Goal: Task Accomplishment & Management: Manage account settings

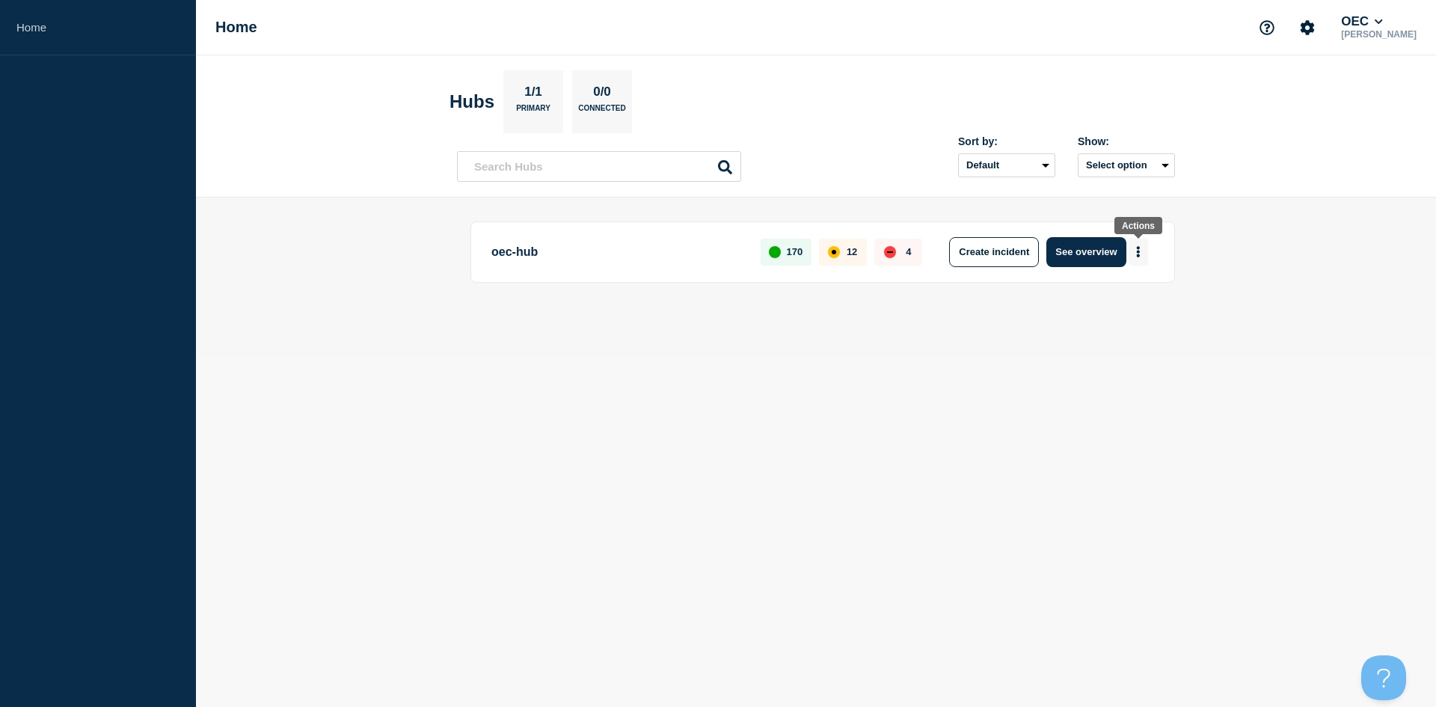
click at [1142, 253] on button "More actions" at bounding box center [1137, 252] width 19 height 28
click at [1089, 242] on button "See overview" at bounding box center [1085, 252] width 79 height 30
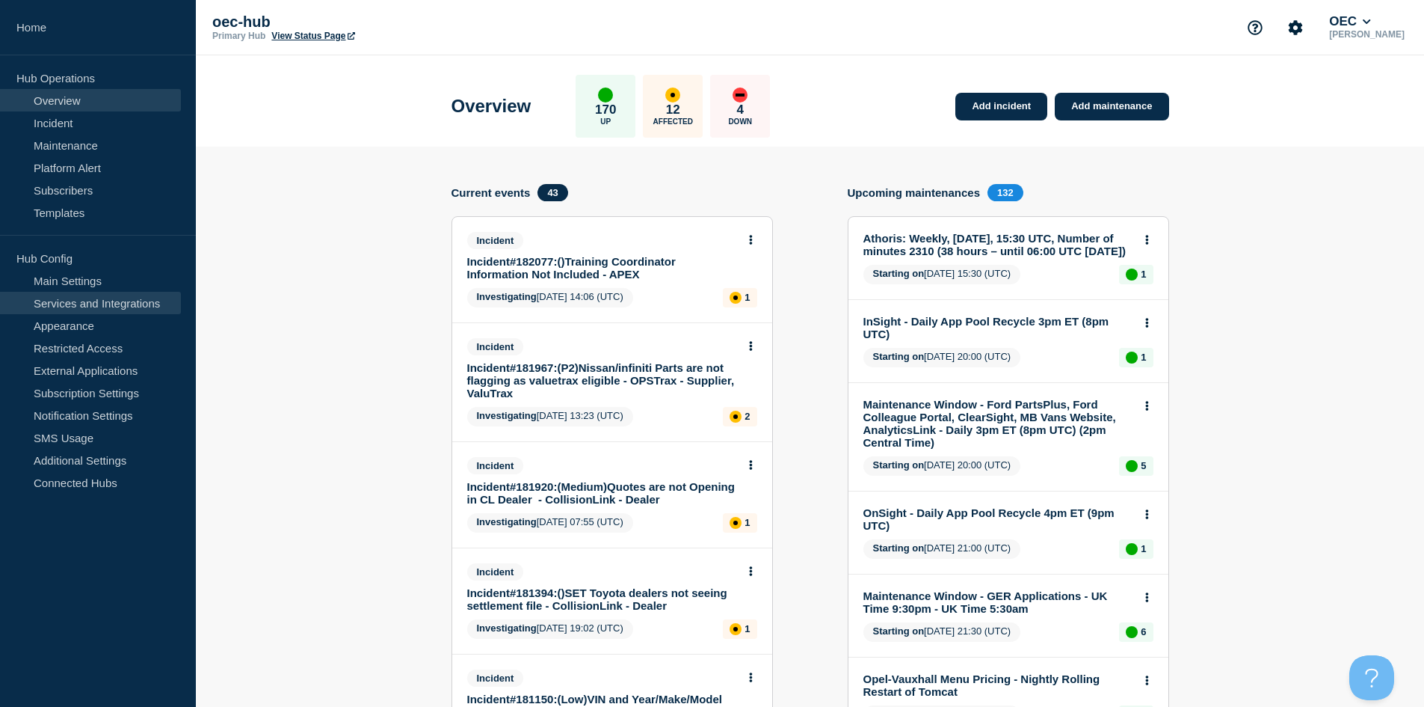
click at [113, 294] on link "Services and Integrations" at bounding box center [90, 303] width 181 height 22
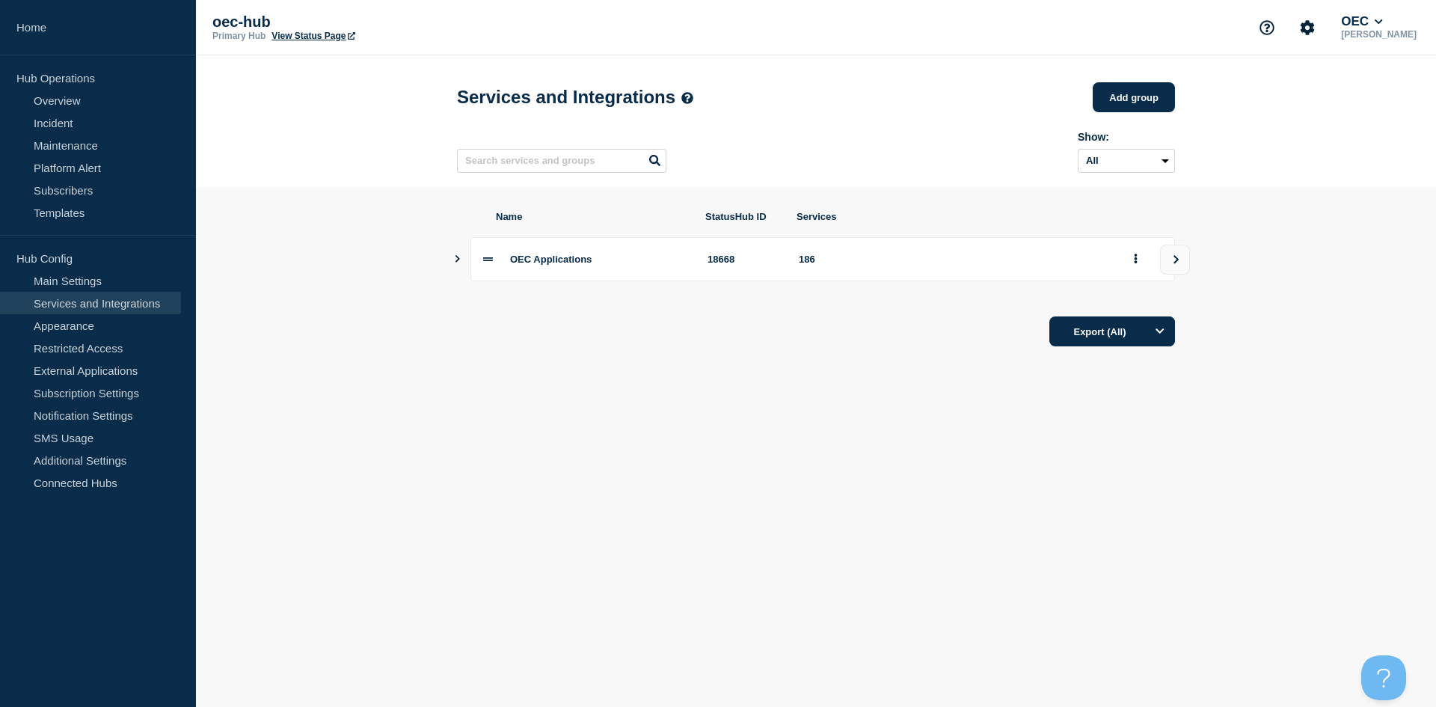
click at [456, 262] on icon "Show services" at bounding box center [457, 258] width 10 height 7
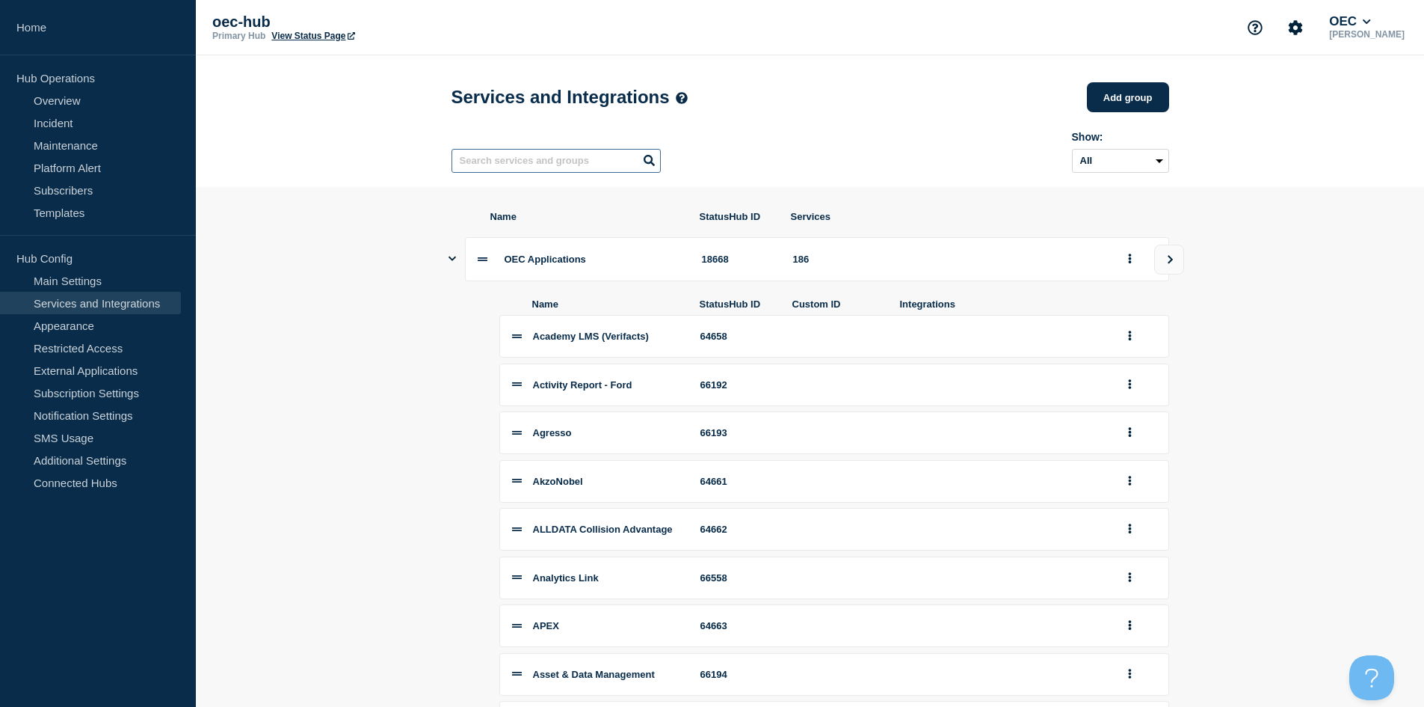
click at [538, 162] on input "text" at bounding box center [556, 161] width 209 height 24
paste input "Collision Menu Labour"
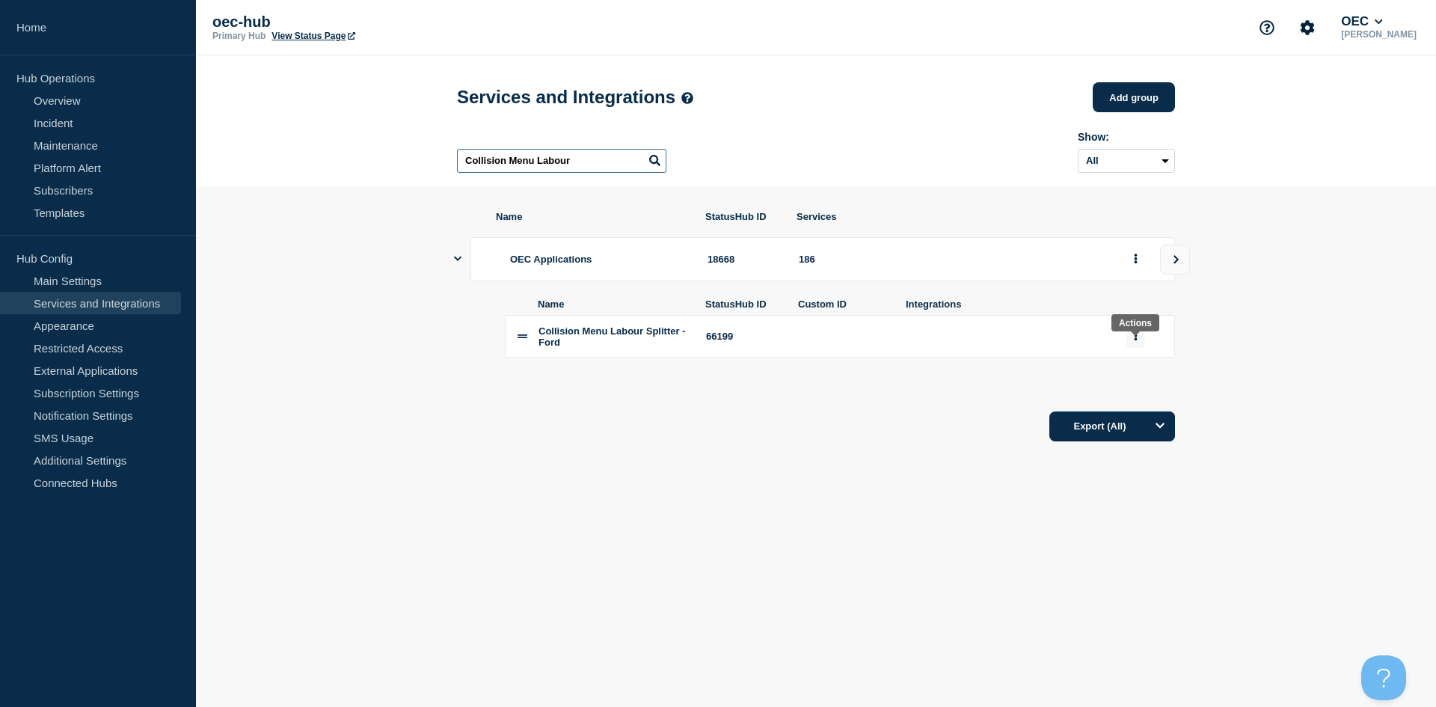
type input "Collision Menu Labour"
click at [1139, 346] on button "group actions" at bounding box center [1135, 336] width 19 height 23
click at [1141, 400] on button "Delete" at bounding box center [1144, 388] width 75 height 23
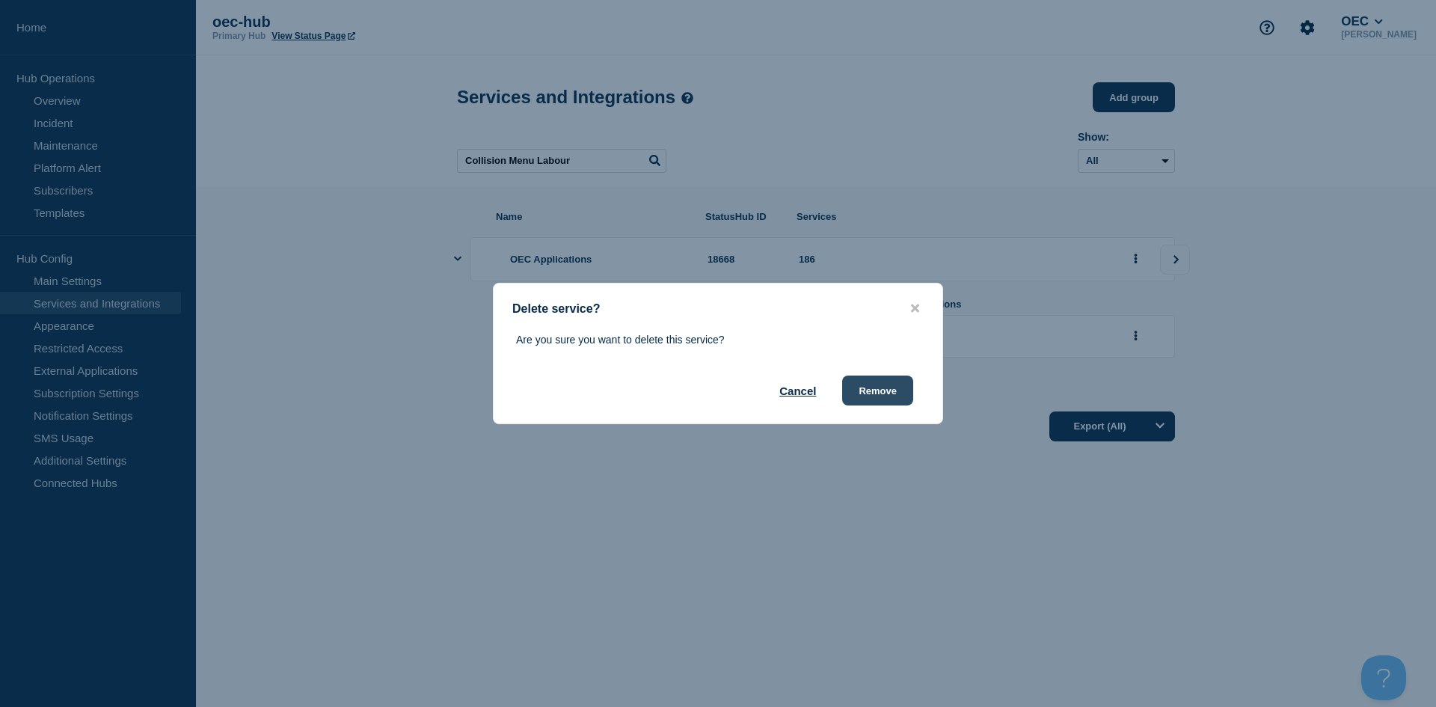
click at [858, 396] on button "Remove" at bounding box center [877, 390] width 71 height 30
